Goal: Task Accomplishment & Management: Use online tool/utility

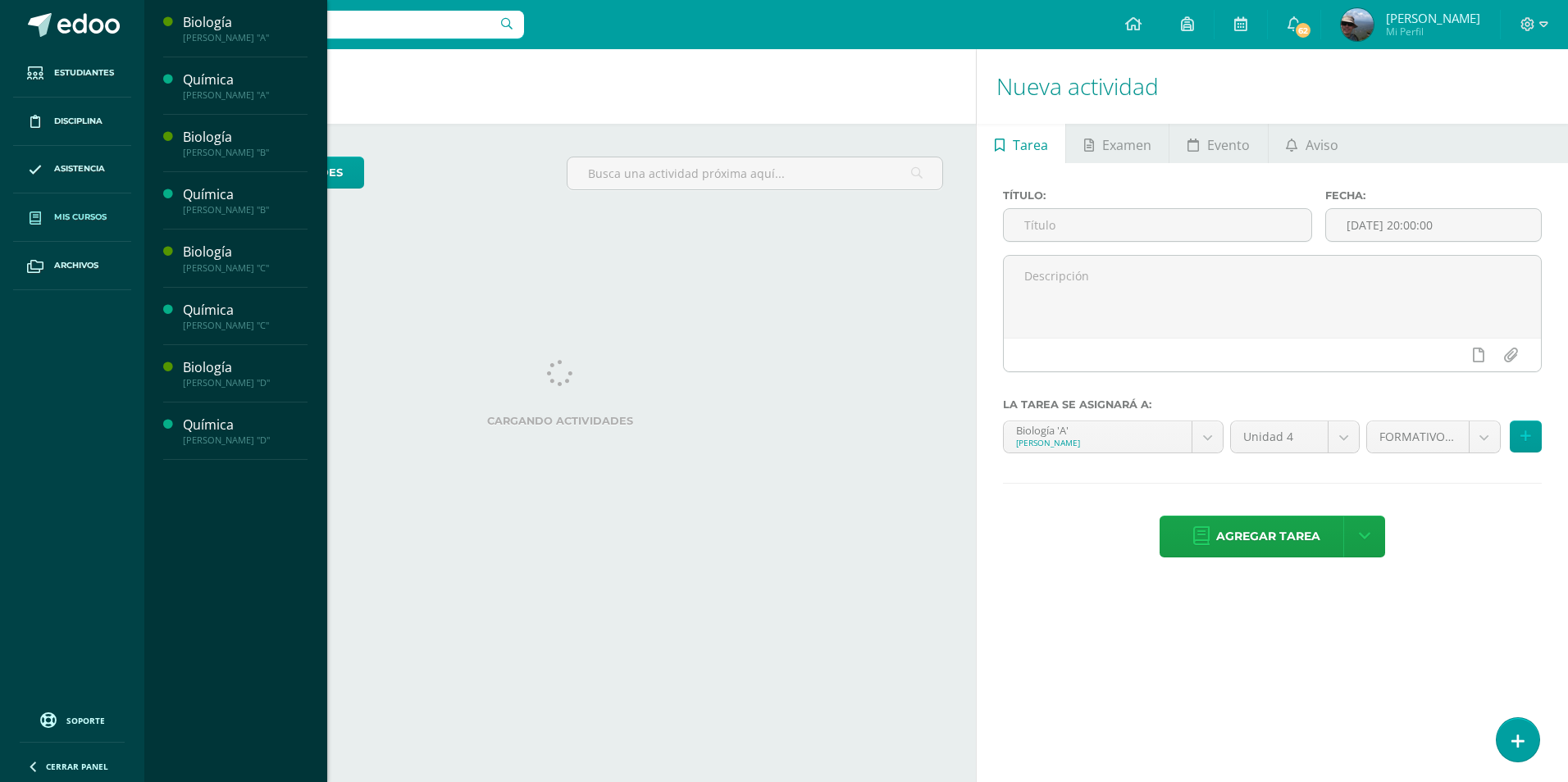
click at [95, 214] on span "Mis cursos" at bounding box center [79, 217] width 52 height 13
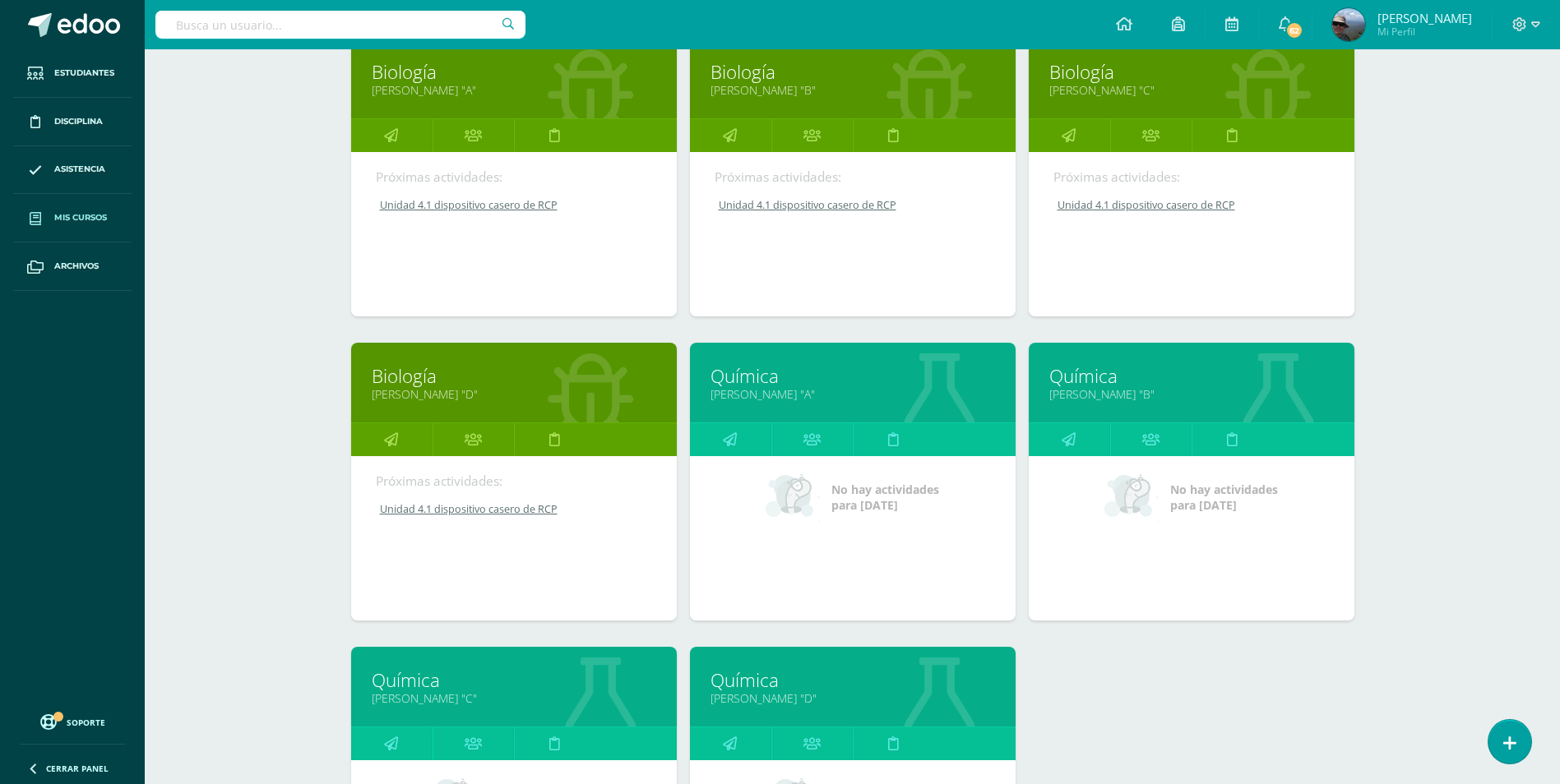
scroll to position [493, 0]
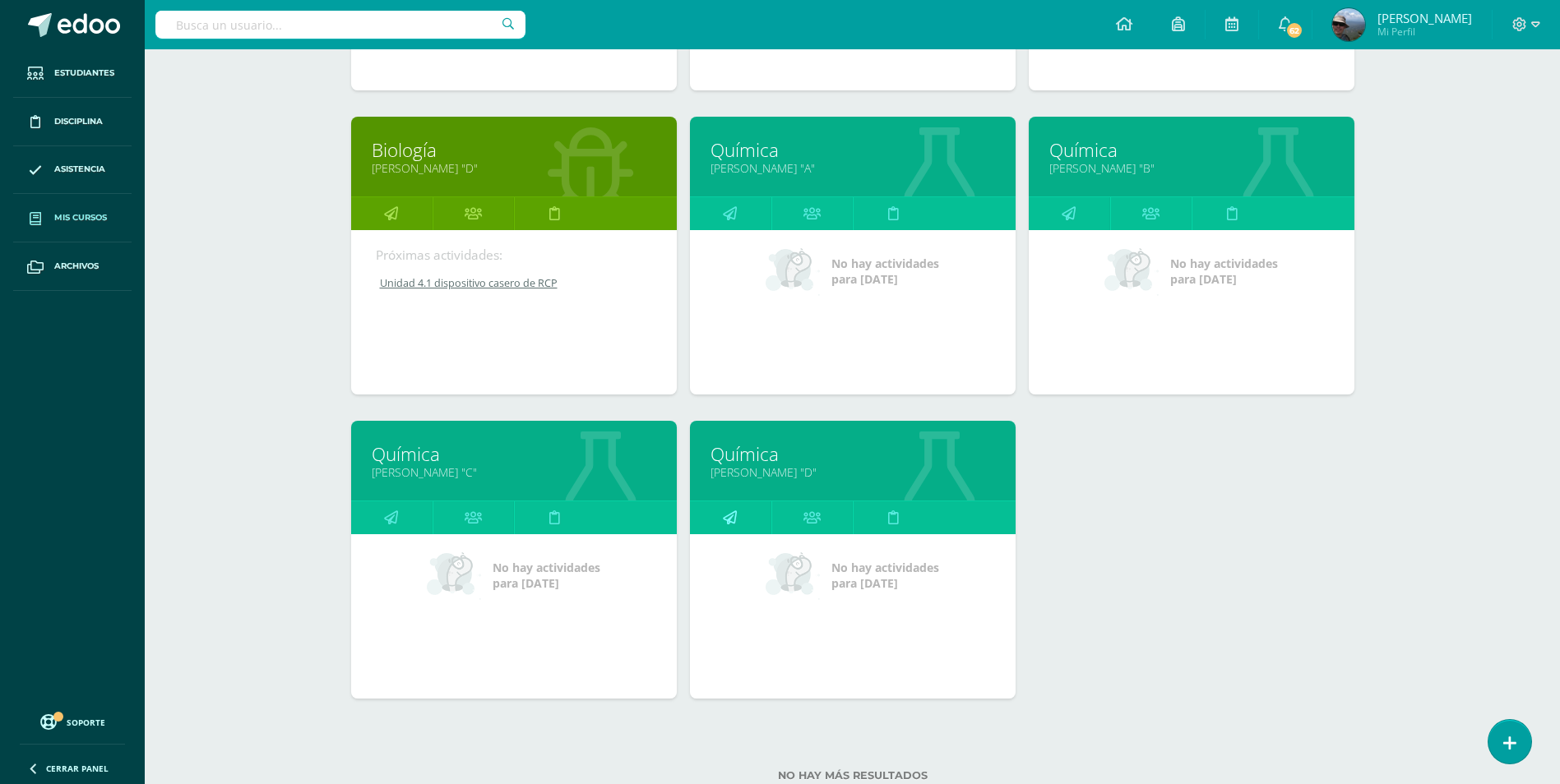
click at [723, 523] on icon at bounding box center [730, 517] width 14 height 32
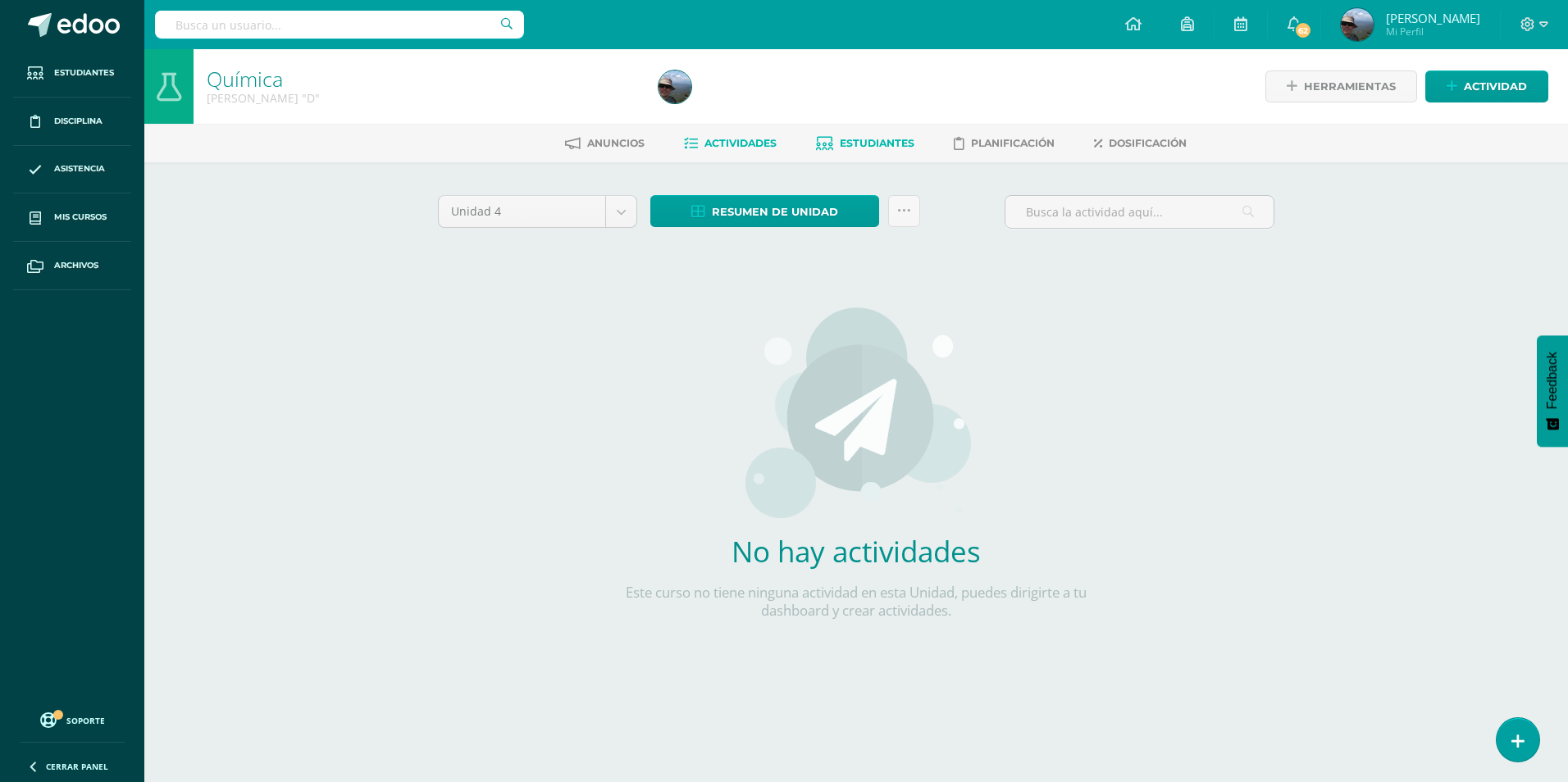
click at [876, 134] on link "Estudiantes" at bounding box center [865, 143] width 98 height 26
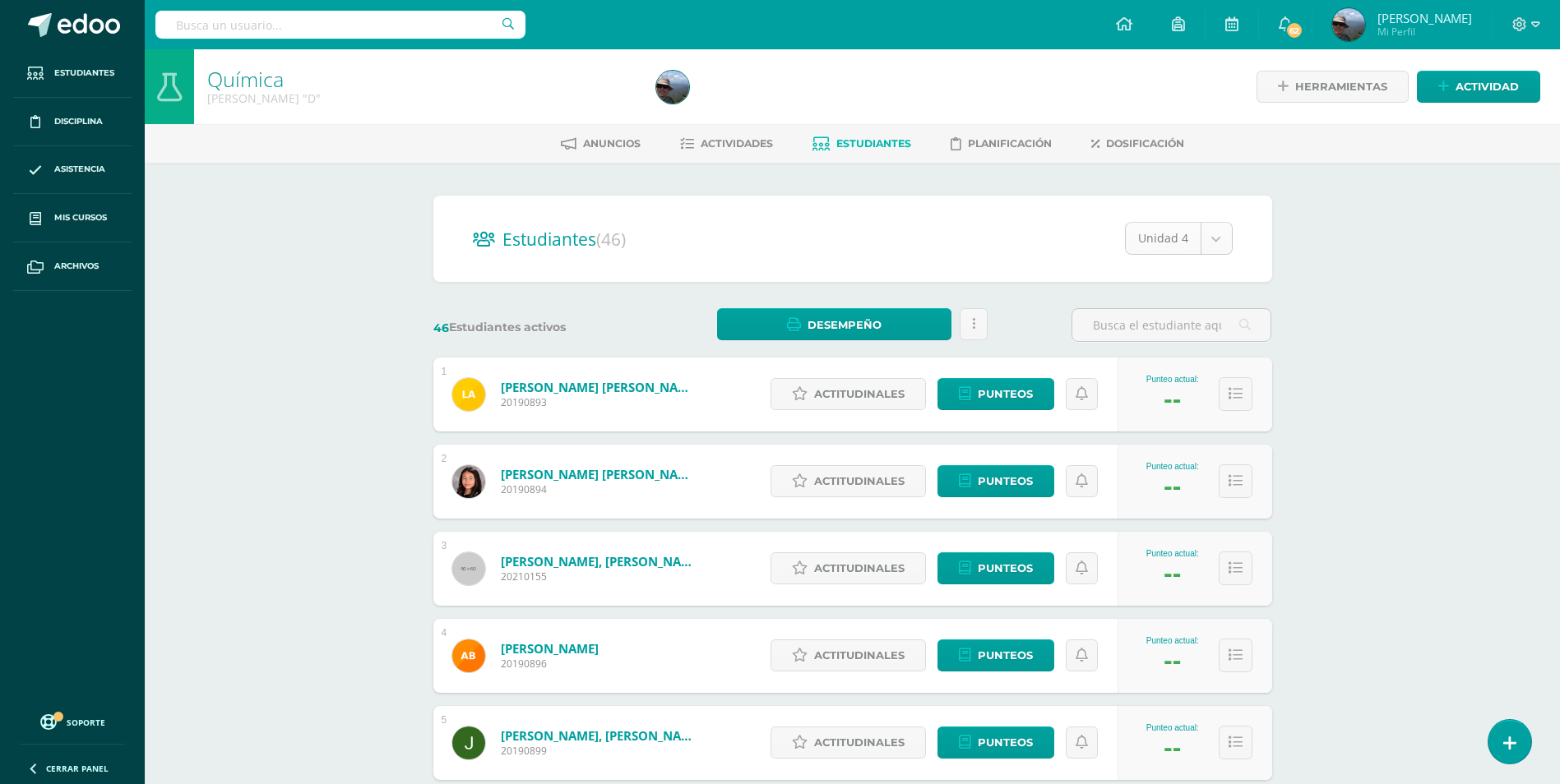
click at [1224, 239] on body "Estudiantes Disciplina Asistencia Mis cursos Archivos Soporte Centro de ayuda Ú…" at bounding box center [780, 659] width 1560 height 1319
click at [736, 145] on body "Estudiantes Disciplina Asistencia Mis cursos Archivos Soporte Centro de ayuda Ú…" at bounding box center [780, 659] width 1560 height 1319
click at [736, 145] on span "Actividades" at bounding box center [737, 144] width 73 height 13
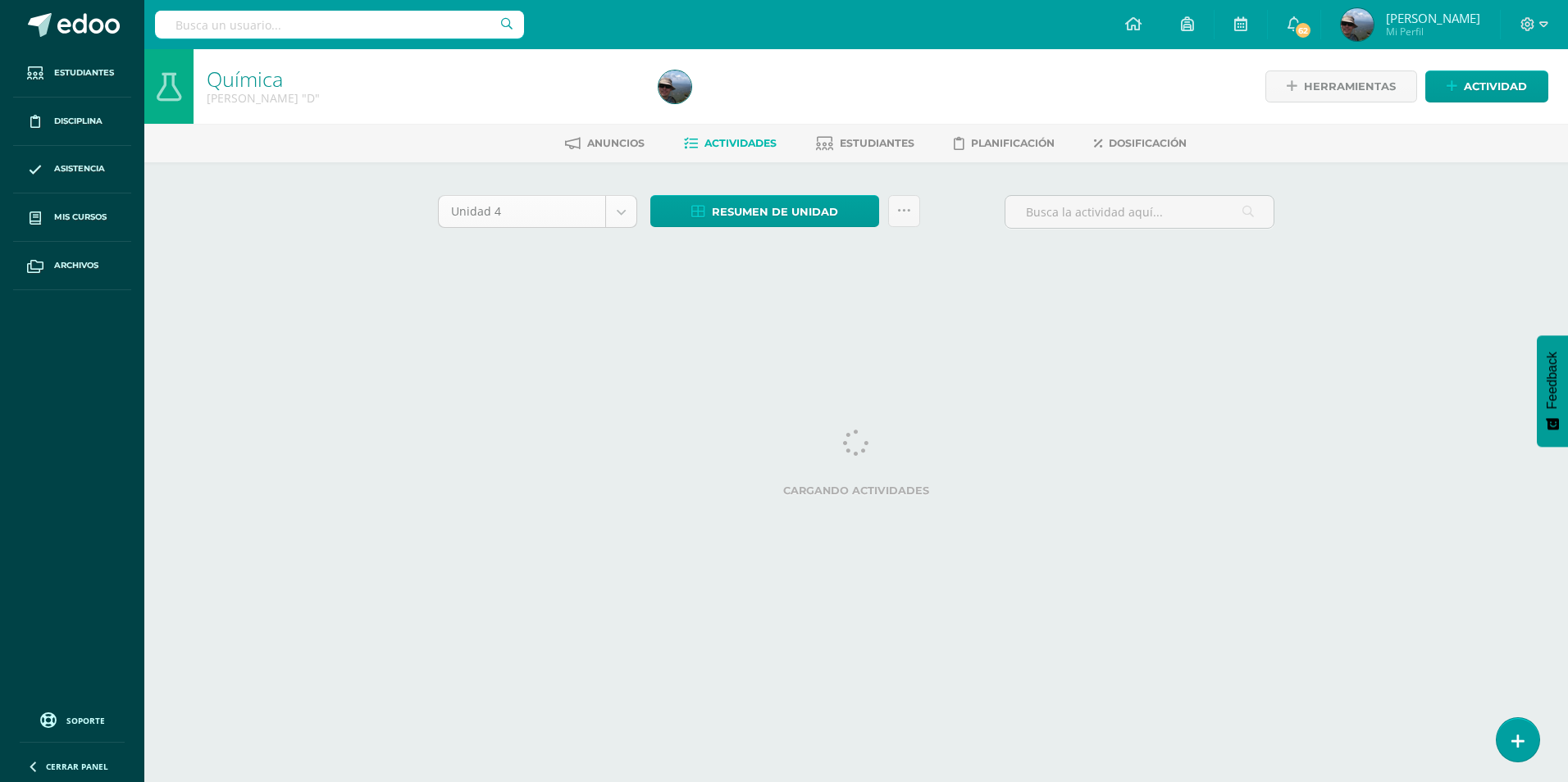
click at [611, 219] on body "Estudiantes Disciplina Asistencia Mis cursos Archivos Soporte Centro de ayuda Ú…" at bounding box center [784, 153] width 1568 height 306
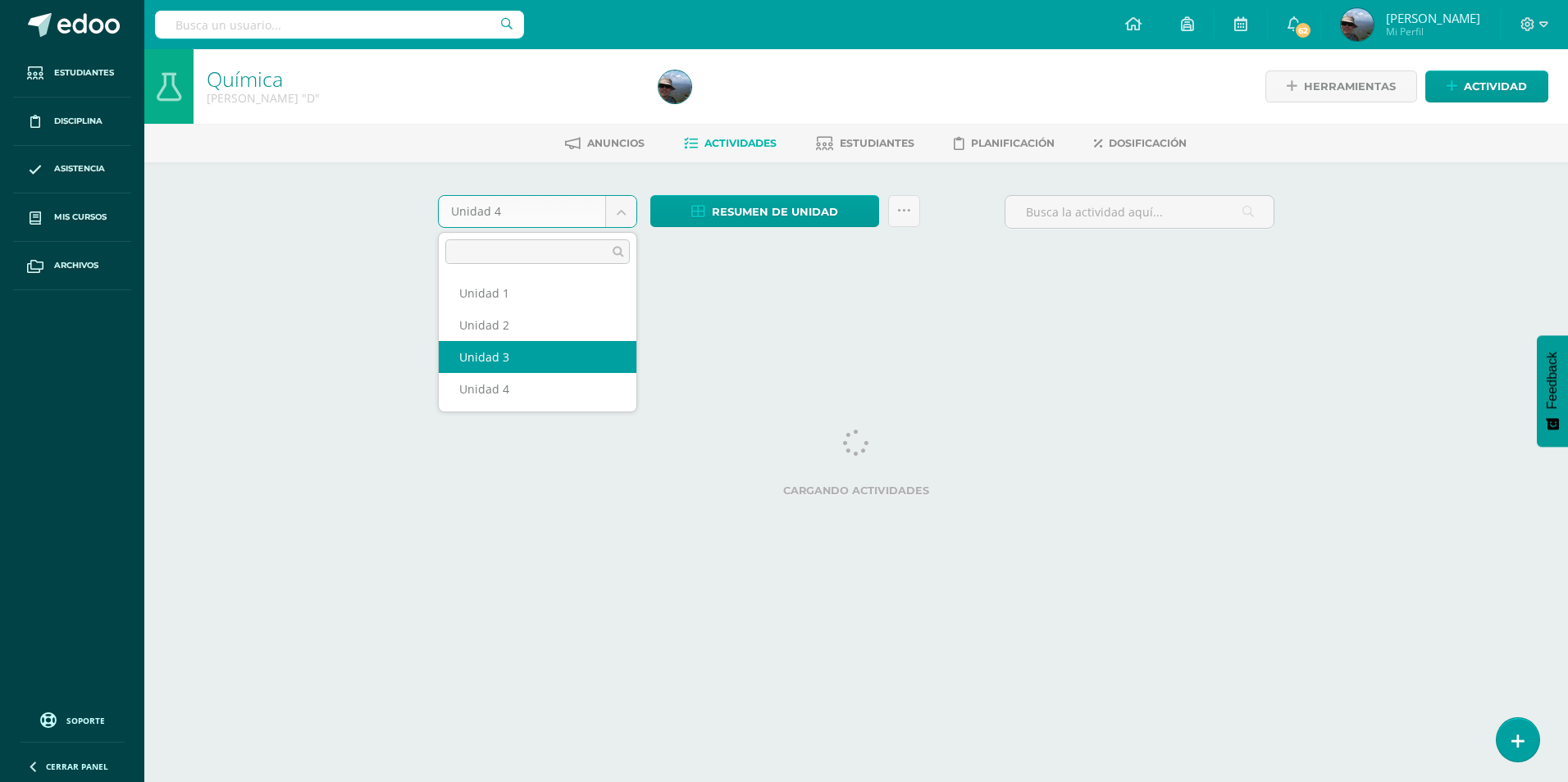
select select "Unidad 3"
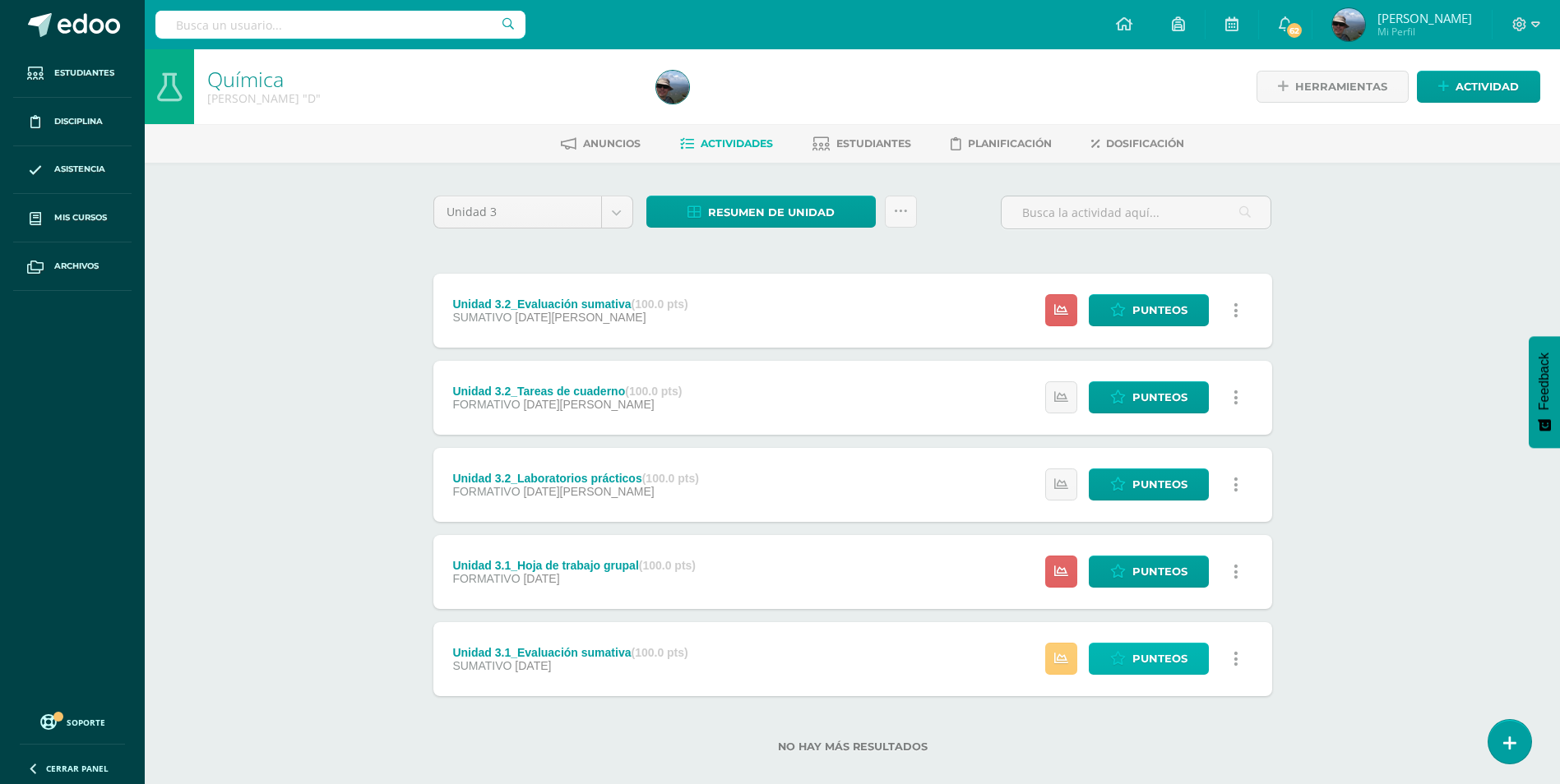
click at [1147, 665] on span "Punteos" at bounding box center [1160, 658] width 55 height 30
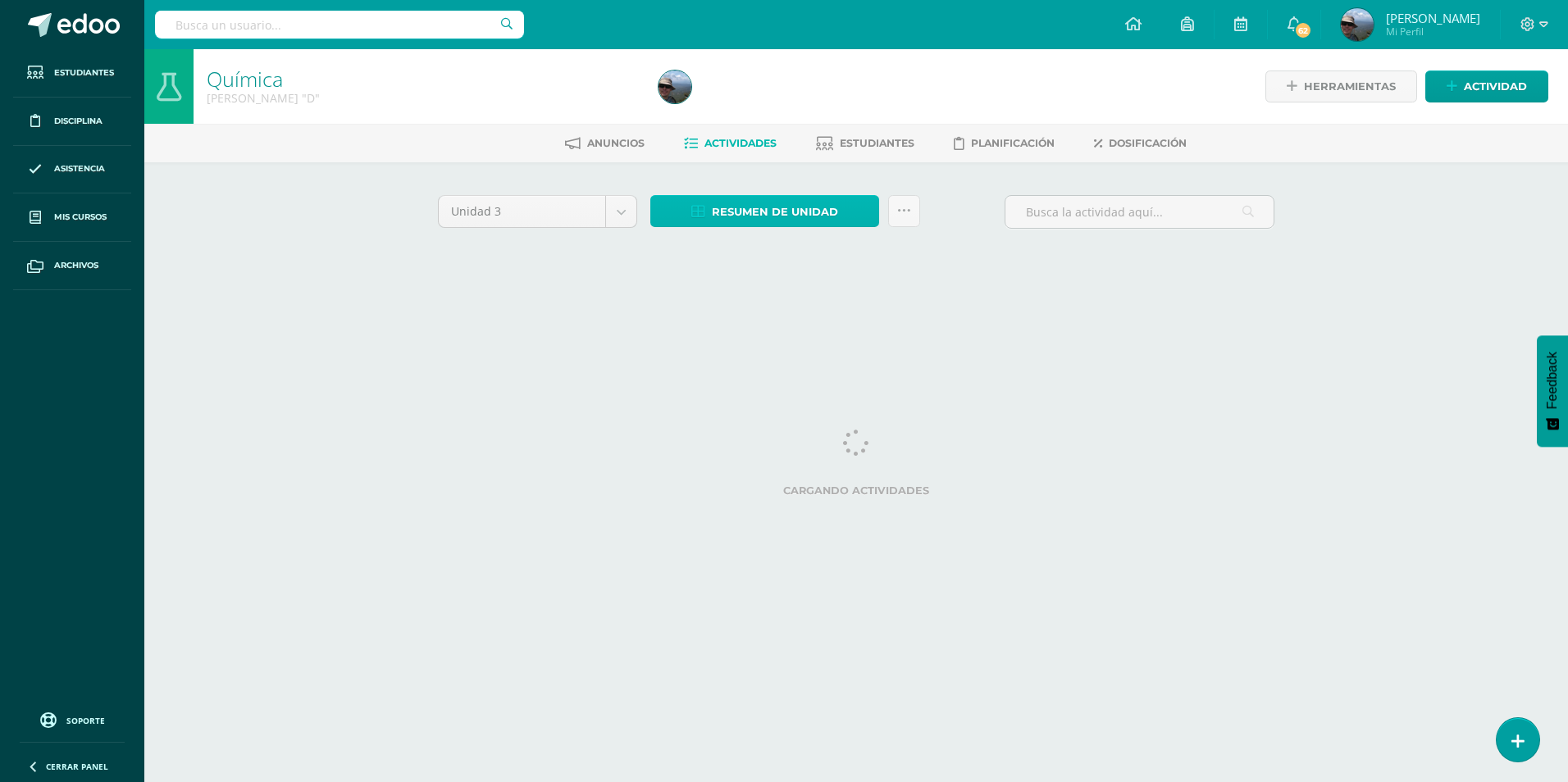
click at [786, 216] on span "Resumen de unidad" at bounding box center [774, 212] width 127 height 30
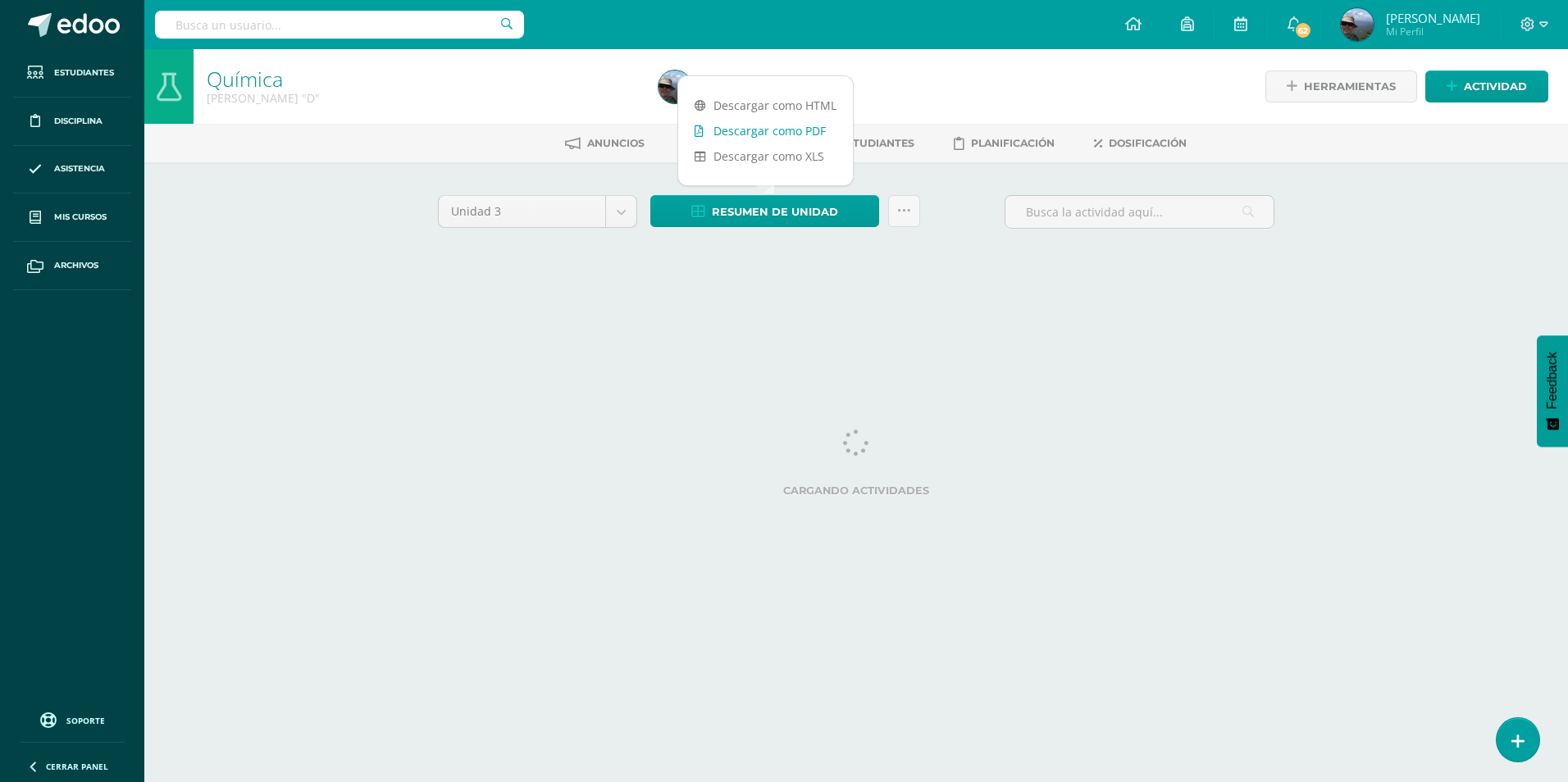
click at [792, 137] on link "Descargar como PDF" at bounding box center [765, 130] width 175 height 26
